Goal: Navigation & Orientation: Find specific page/section

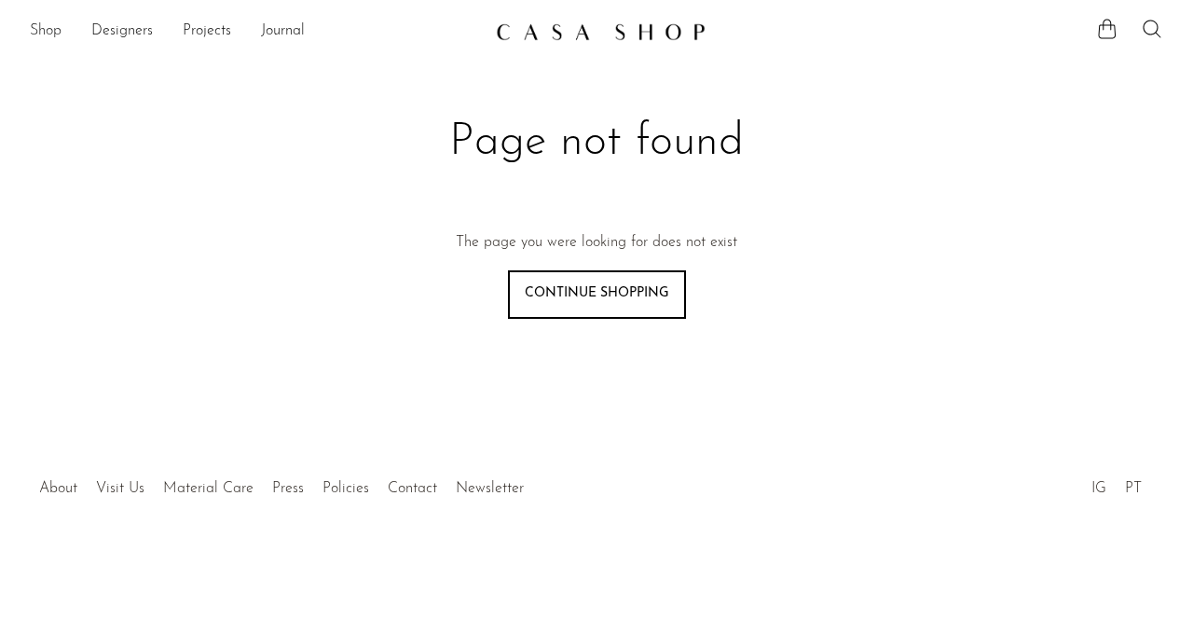
click at [41, 31] on link "Shop" at bounding box center [46, 32] width 32 height 24
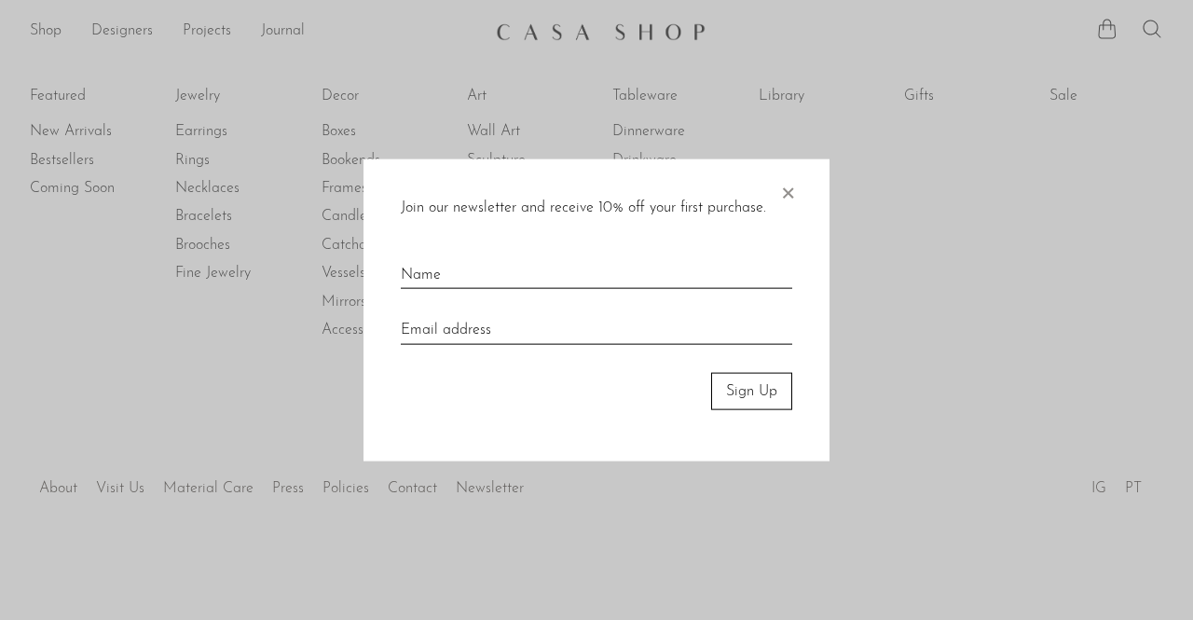
click at [793, 187] on span "×" at bounding box center [787, 188] width 19 height 60
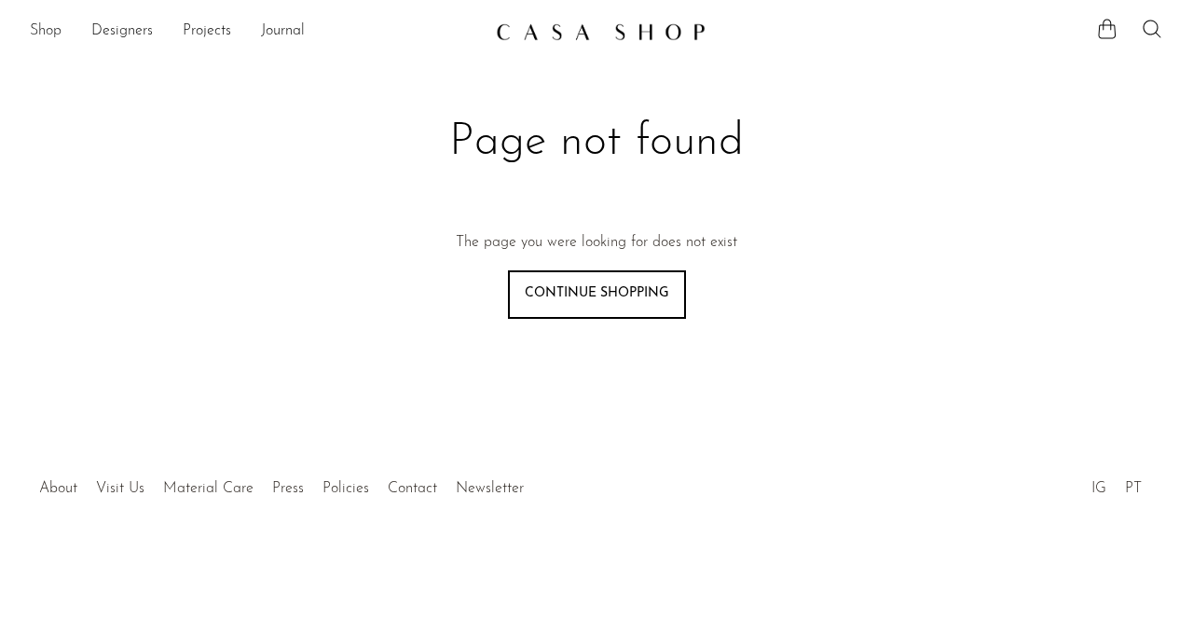
click at [35, 34] on link "Shop" at bounding box center [46, 32] width 32 height 24
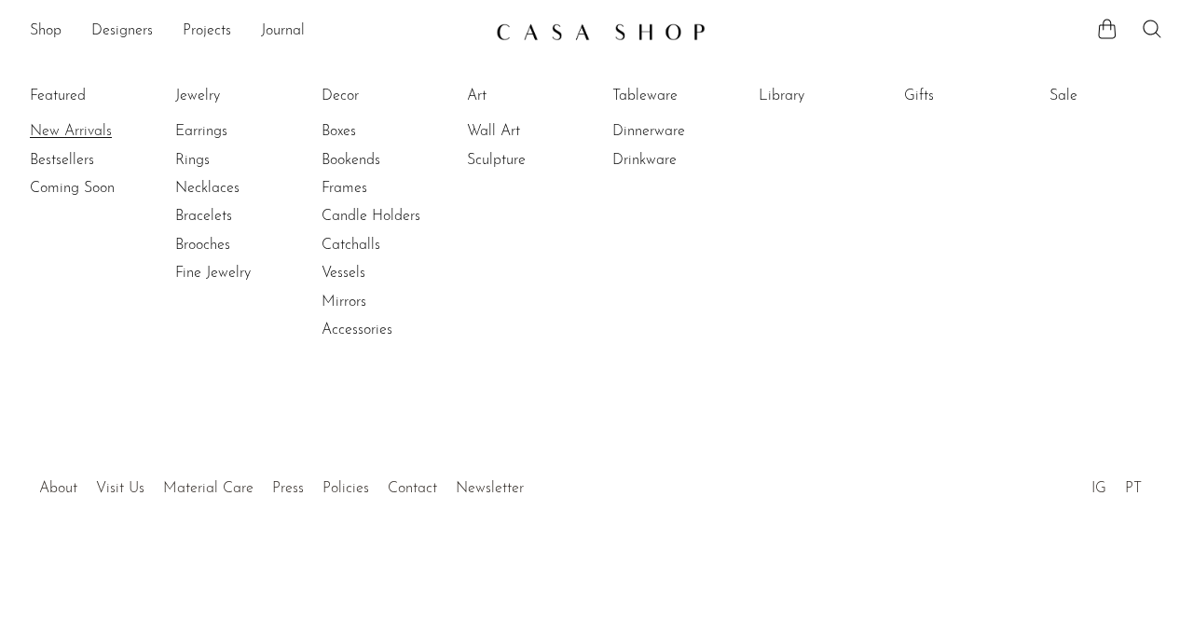
click at [71, 133] on link "New Arrivals" at bounding box center [100, 131] width 140 height 21
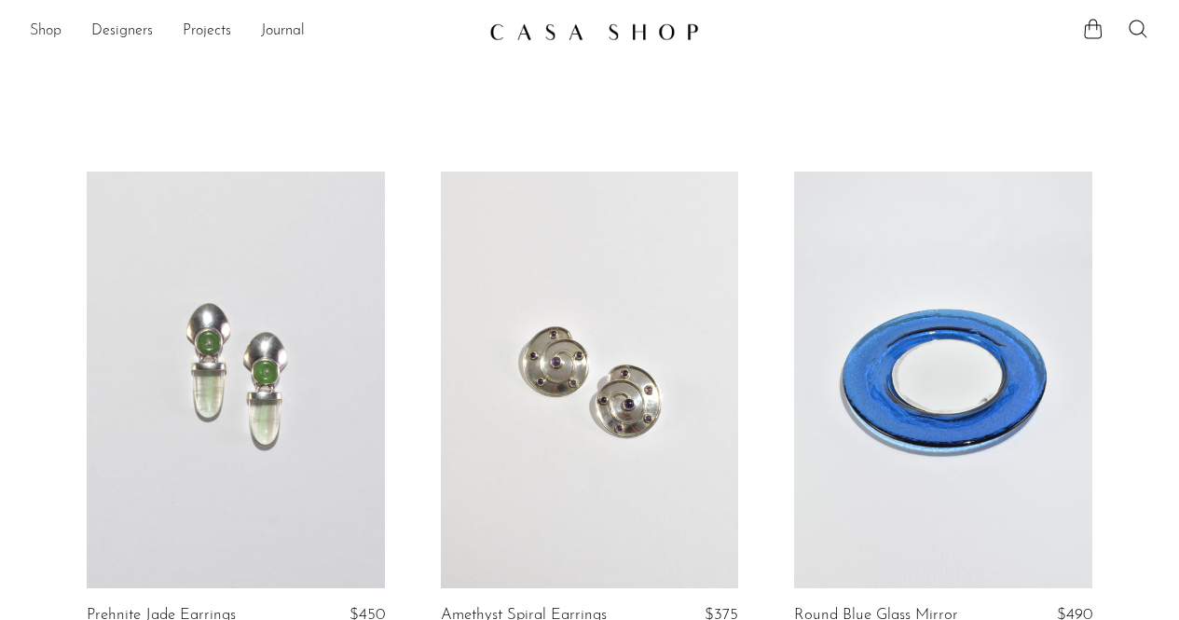
click at [50, 32] on link "Shop" at bounding box center [46, 32] width 32 height 24
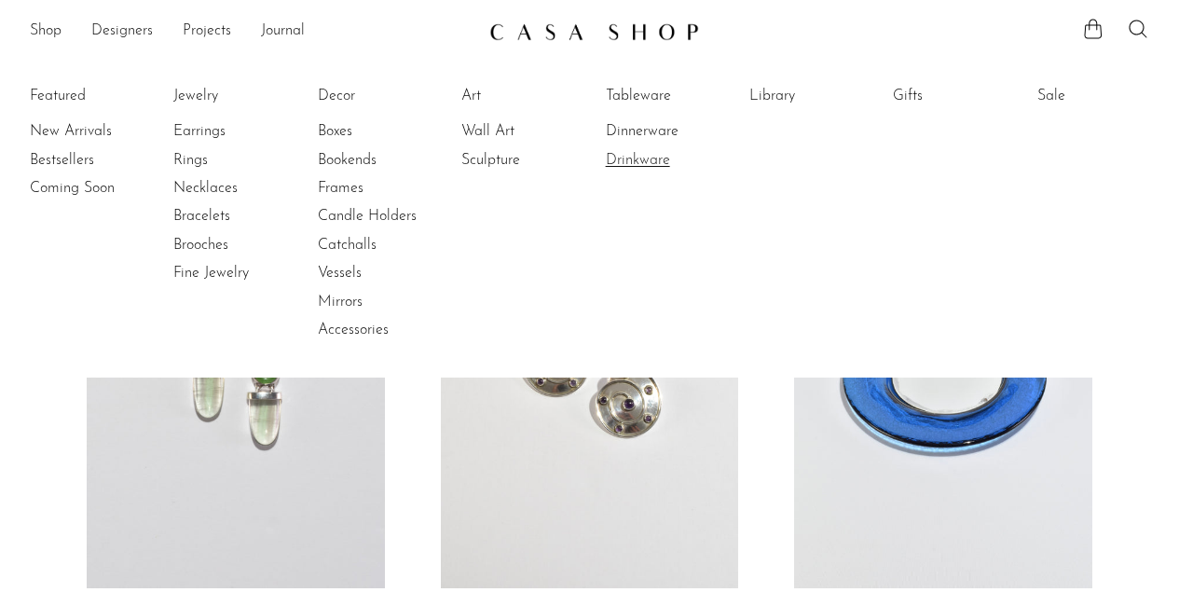
click at [639, 159] on link "Drinkware" at bounding box center [676, 160] width 140 height 21
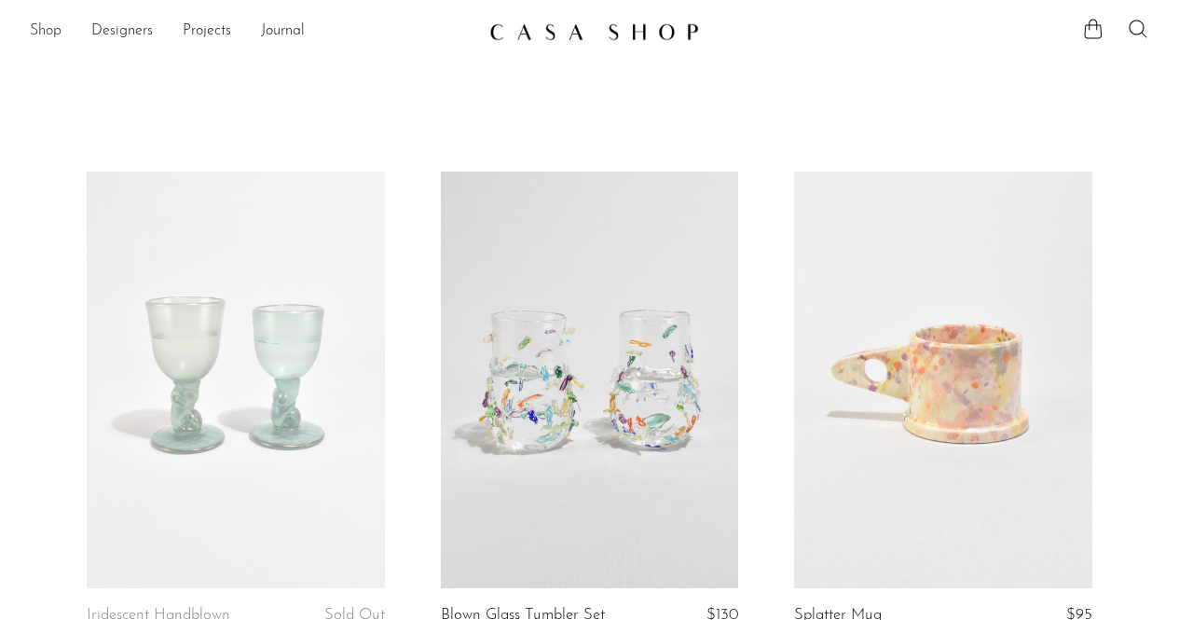
click at [52, 30] on link "Shop" at bounding box center [46, 32] width 32 height 24
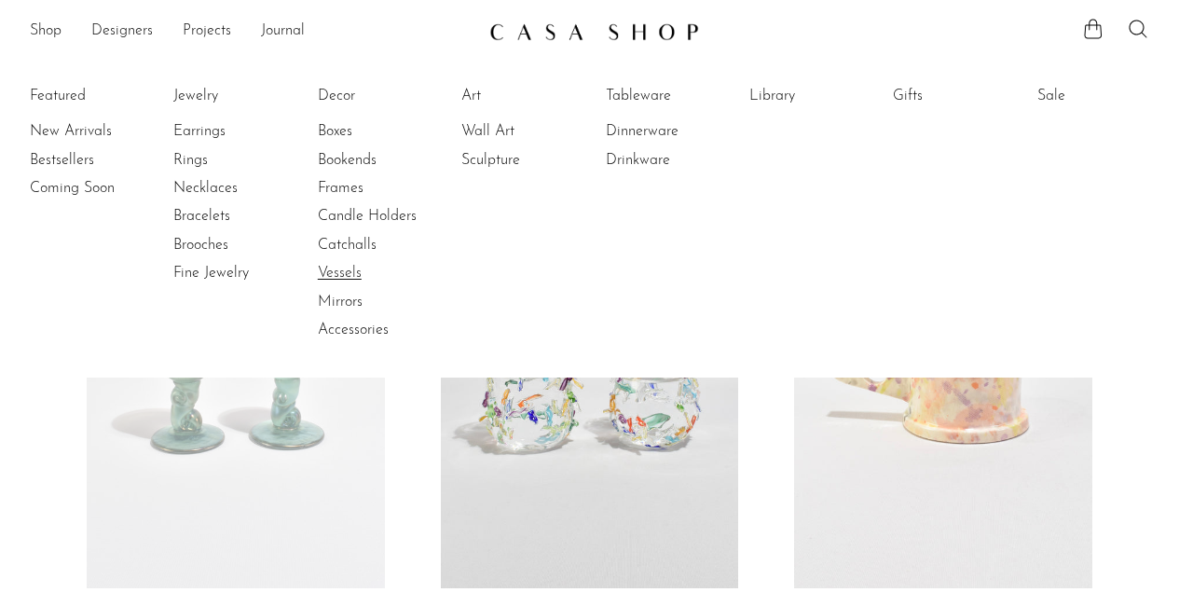
click at [349, 267] on link "Vessels" at bounding box center [388, 273] width 140 height 21
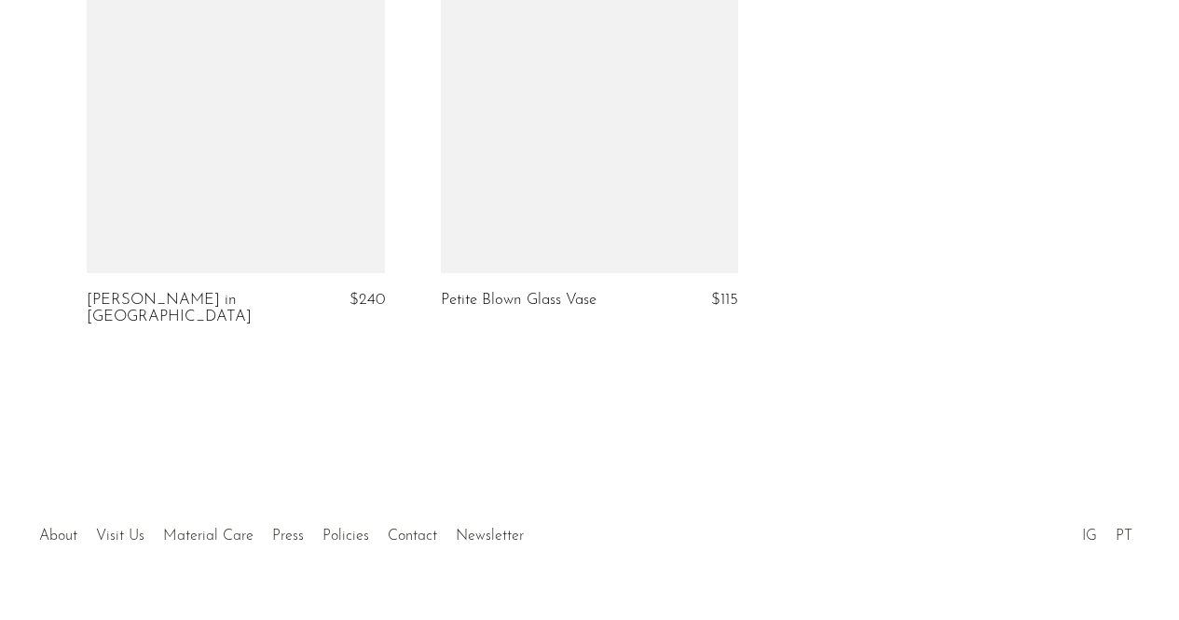
scroll to position [4388, 0]
